Goal: Information Seeking & Learning: Learn about a topic

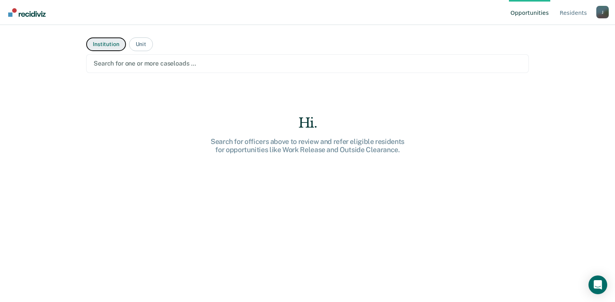
click at [103, 42] on button "Institution" at bounding box center [105, 44] width 39 height 14
click at [110, 65] on div at bounding box center [308, 63] width 428 height 9
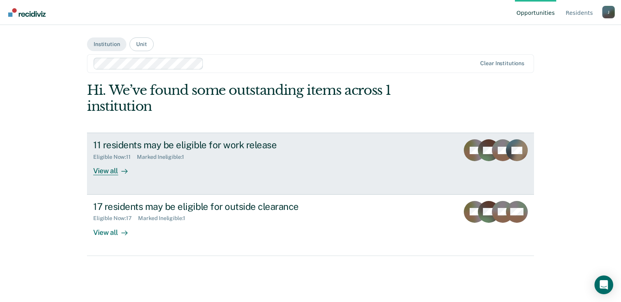
click at [108, 172] on div "View all" at bounding box center [115, 167] width 44 height 15
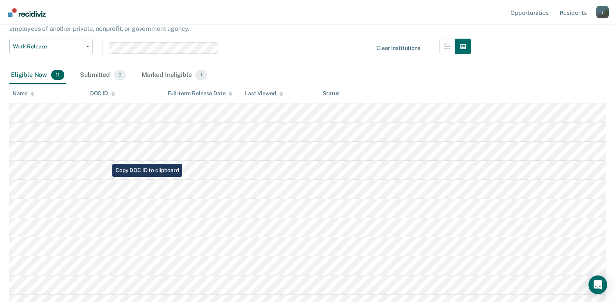
scroll to position [70, 0]
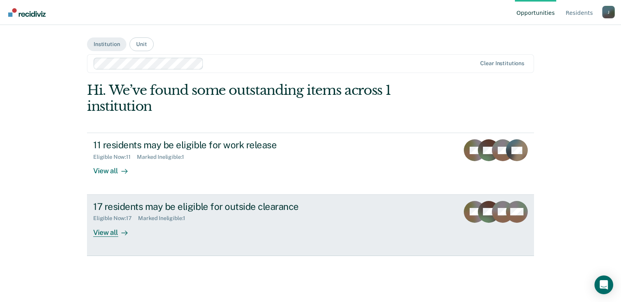
click at [111, 232] on div "View all" at bounding box center [115, 228] width 44 height 15
click at [101, 233] on div "View all" at bounding box center [115, 228] width 44 height 15
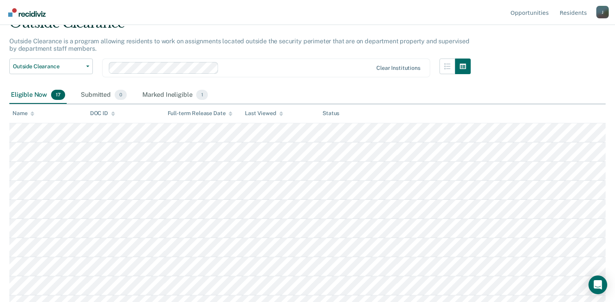
scroll to position [48, 0]
